Goal: Information Seeking & Learning: Learn about a topic

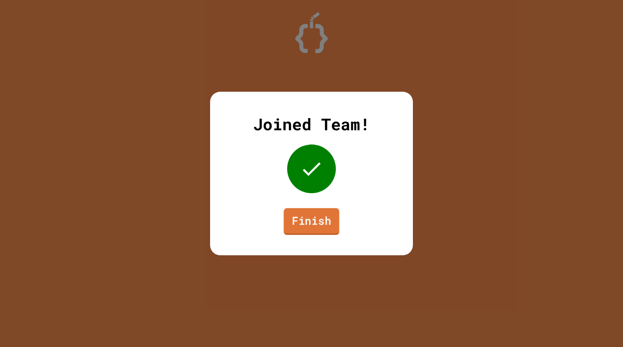
click at [312, 219] on link "Finish" at bounding box center [312, 221] width 56 height 27
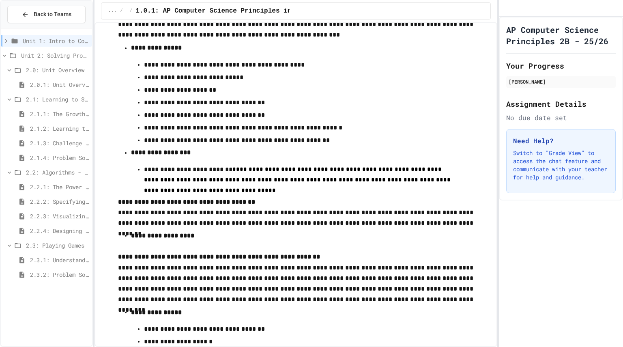
scroll to position [3439, 0]
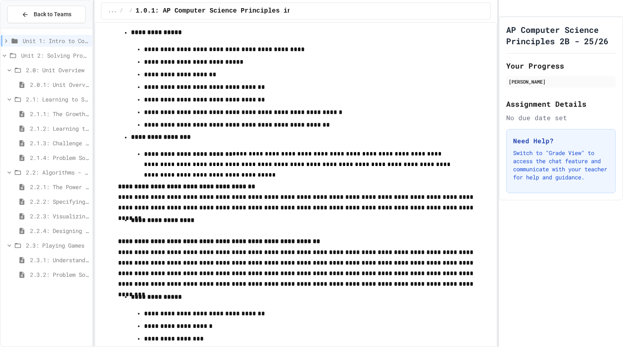
click at [56, 220] on div "2.2.3: Visualizing Logic with Flowcharts" at bounding box center [46, 216] width 91 height 12
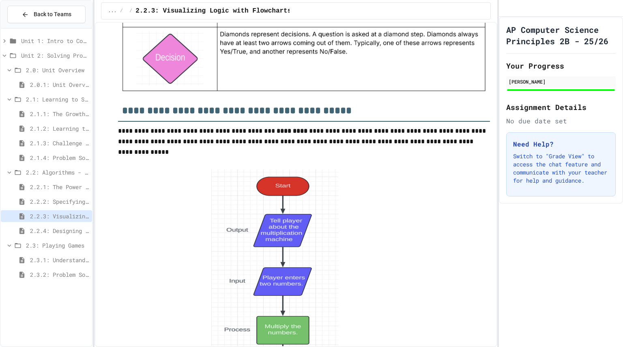
scroll to position [996, 0]
click at [73, 258] on span "2.3.1: Understanding Games with Flowcharts" at bounding box center [59, 260] width 59 height 9
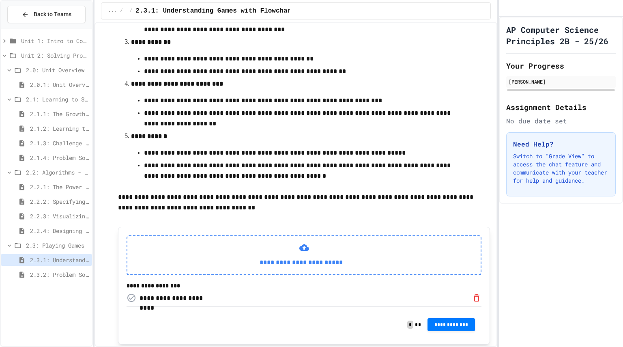
scroll to position [321, 0]
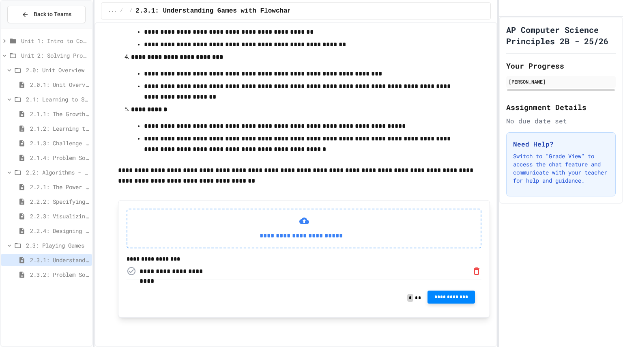
click at [455, 295] on span "**********" at bounding box center [451, 297] width 35 height 6
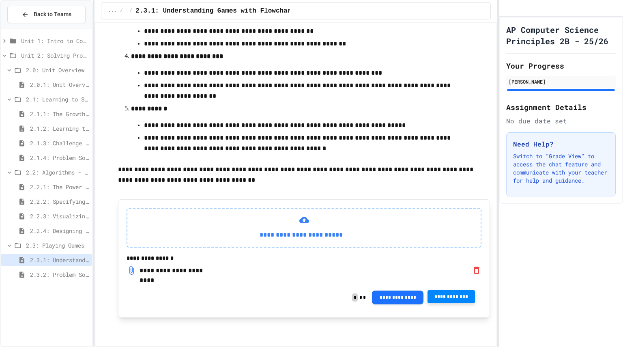
click at [59, 274] on span "2.3.2: Problem Solving Reflection" at bounding box center [59, 274] width 59 height 9
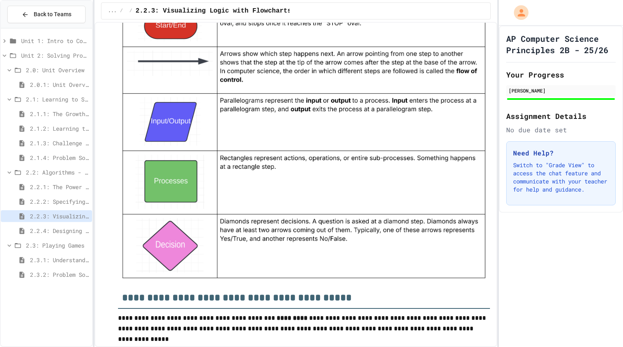
scroll to position [813, 0]
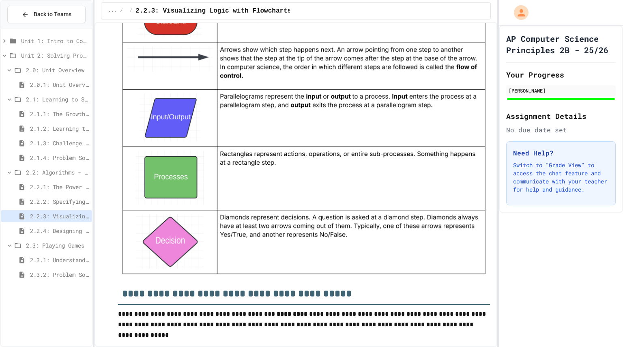
click at [49, 233] on span "2.2.4: Designing Flowcharts" at bounding box center [59, 230] width 59 height 9
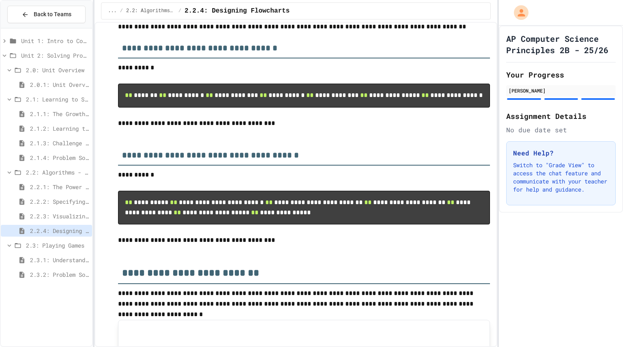
scroll to position [165, 0]
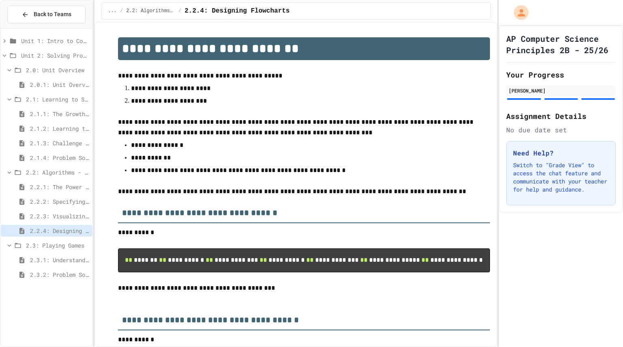
scroll to position [165, 0]
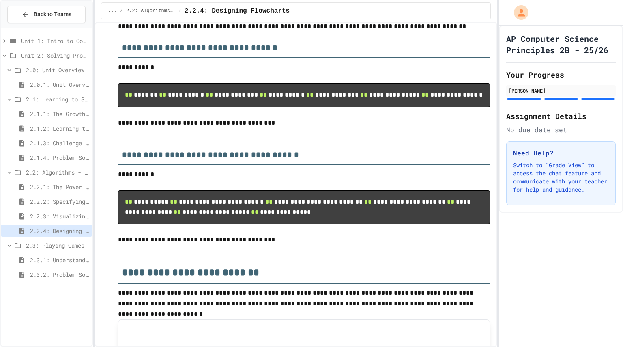
click at [60, 277] on span "2.3.2: Problem Solving Reflection" at bounding box center [59, 274] width 59 height 9
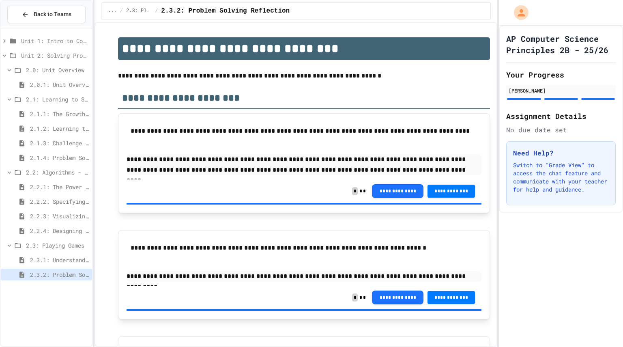
click at [44, 224] on div "2.2.3: Visualizing Logic with Flowcharts" at bounding box center [46, 217] width 91 height 15
click at [39, 230] on span "2.2.4: Designing Flowcharts" at bounding box center [59, 230] width 59 height 9
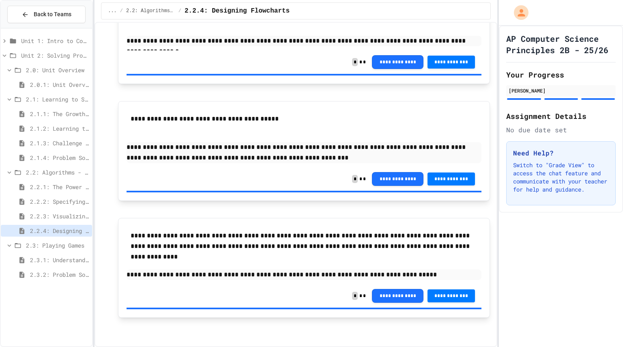
scroll to position [874, 0]
click at [51, 218] on span "2.2.3: Visualizing Logic with Flowcharts" at bounding box center [59, 216] width 59 height 9
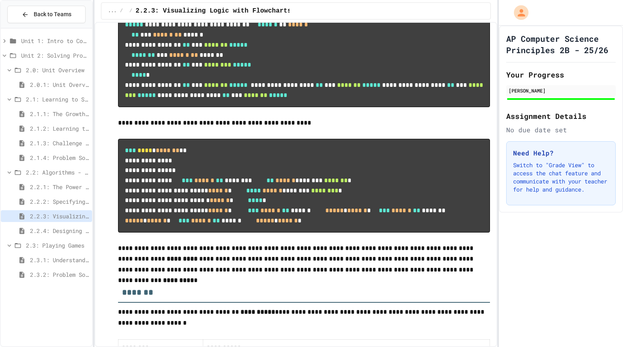
scroll to position [3675, 0]
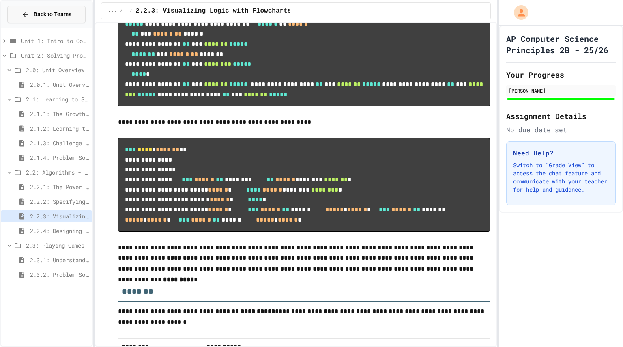
click at [40, 19] on button "Back to Teams" at bounding box center [46, 14] width 78 height 17
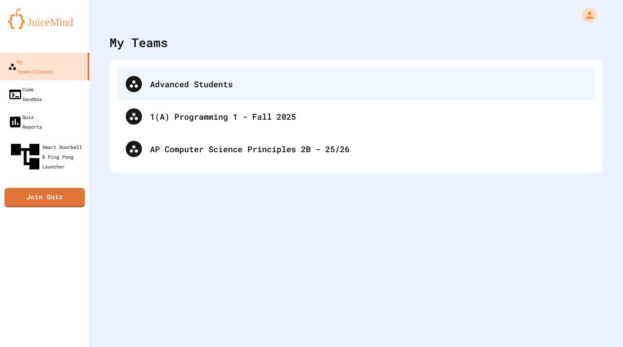
click at [187, 92] on div "Advanced Students" at bounding box center [356, 84] width 477 height 32
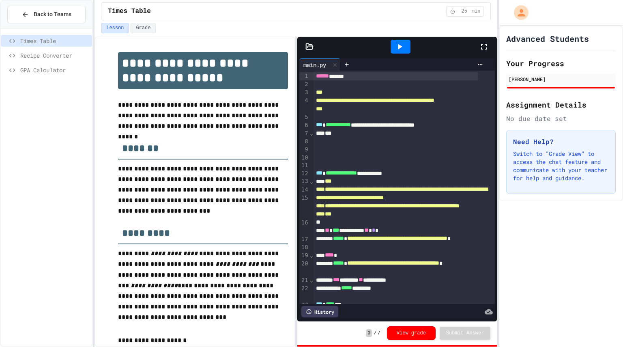
click at [484, 47] on icon at bounding box center [484, 47] width 10 height 10
click at [32, 17] on div "Back to Teams" at bounding box center [47, 14] width 50 height 9
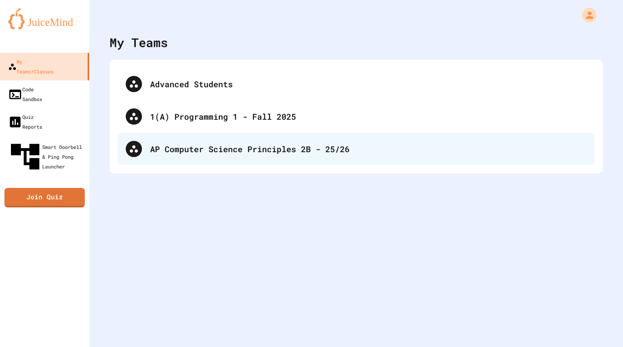
click at [222, 152] on div "AP Computer Science Principles 2B - 25/26" at bounding box center [368, 149] width 437 height 12
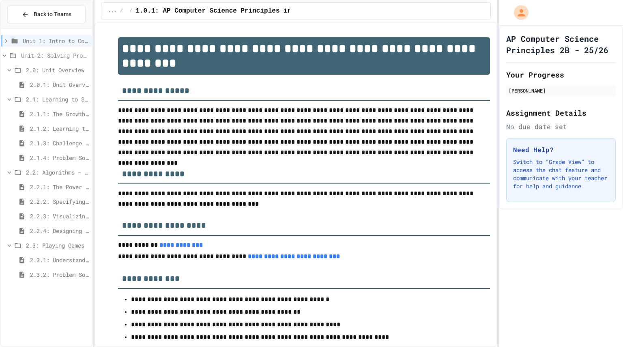
click at [49, 274] on span "2.3.2: Problem Solving Reflection" at bounding box center [59, 274] width 59 height 9
